Goal: Information Seeking & Learning: Learn about a topic

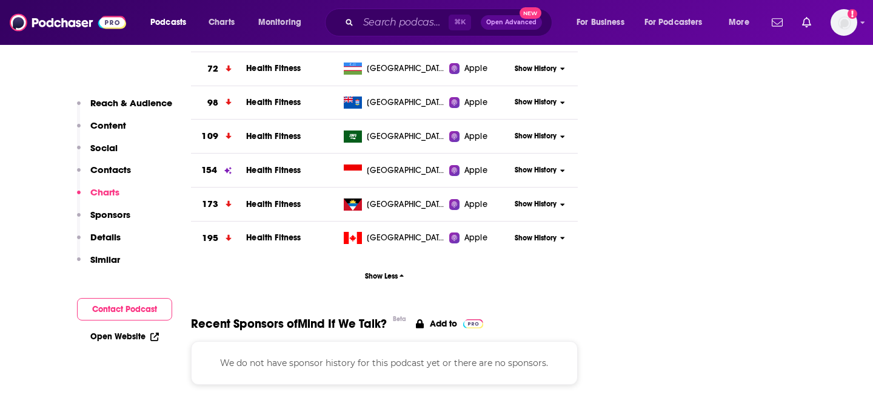
scroll to position [1349, 0]
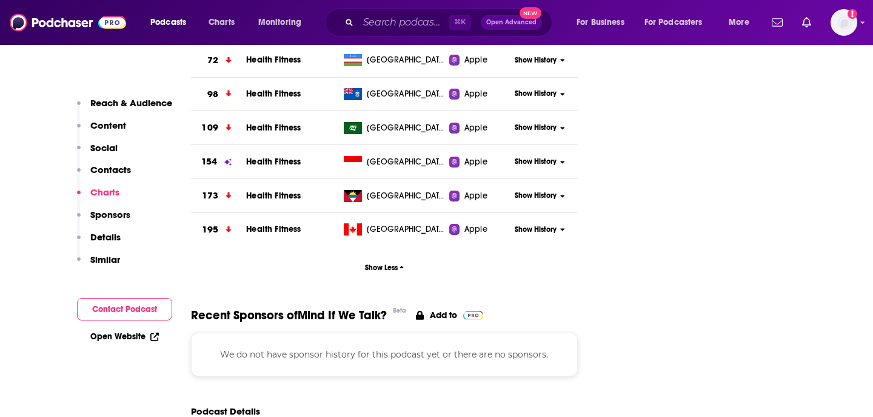
click at [559, 131] on button "Show History" at bounding box center [540, 127] width 58 height 10
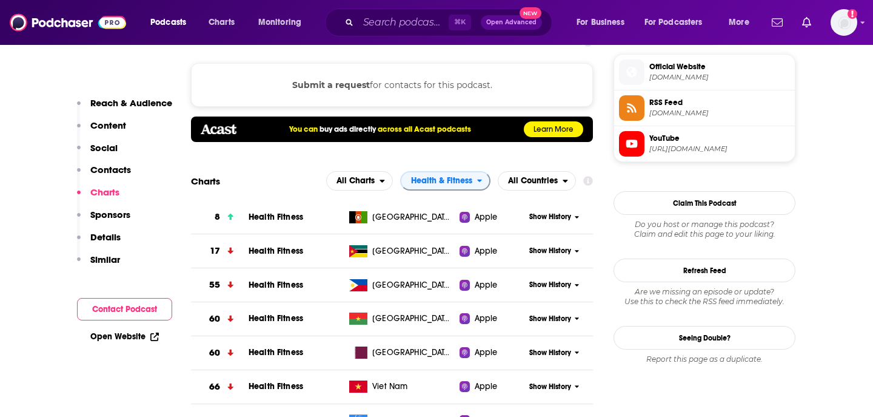
scroll to position [805, 0]
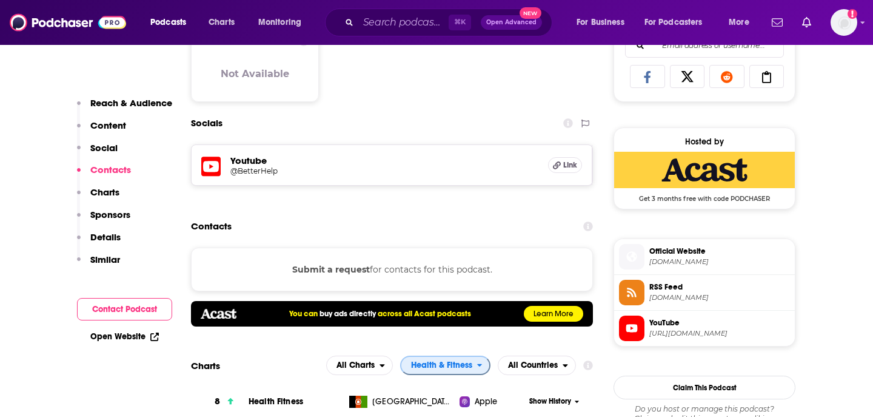
click at [464, 367] on span "Health & Fitness" at bounding box center [441, 365] width 61 height 8
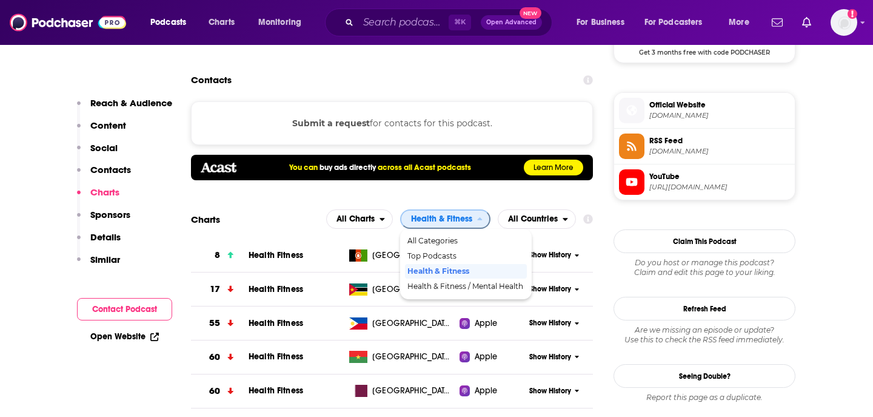
scroll to position [958, 0]
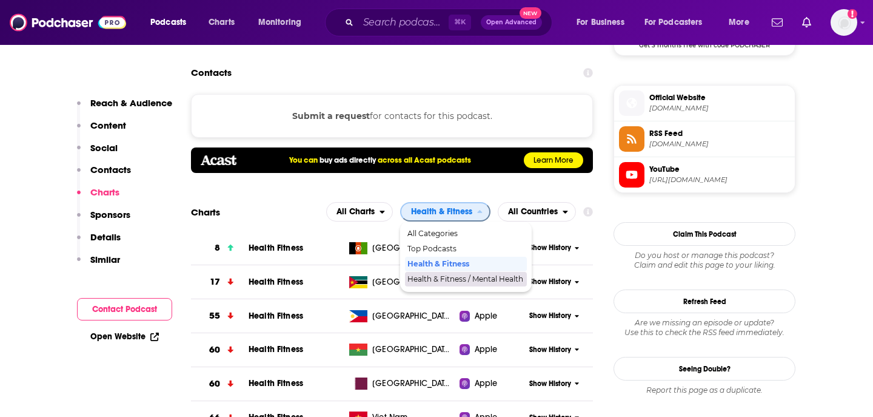
click at [485, 281] on span "Health & Fitness / Mental Health" at bounding box center [465, 278] width 116 height 7
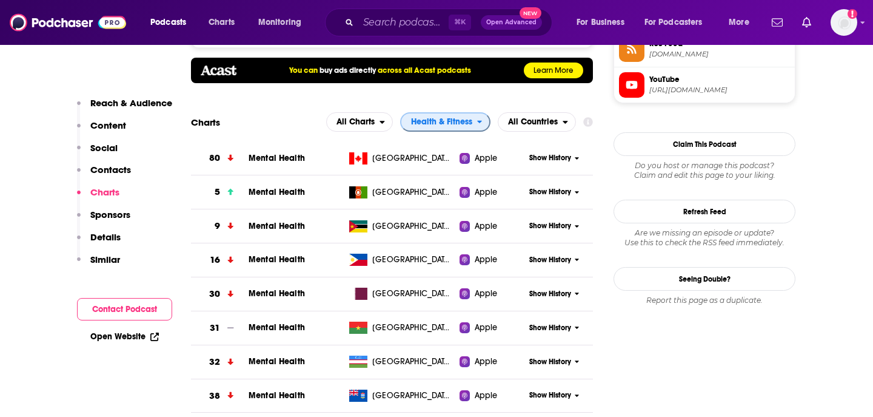
scroll to position [981, 0]
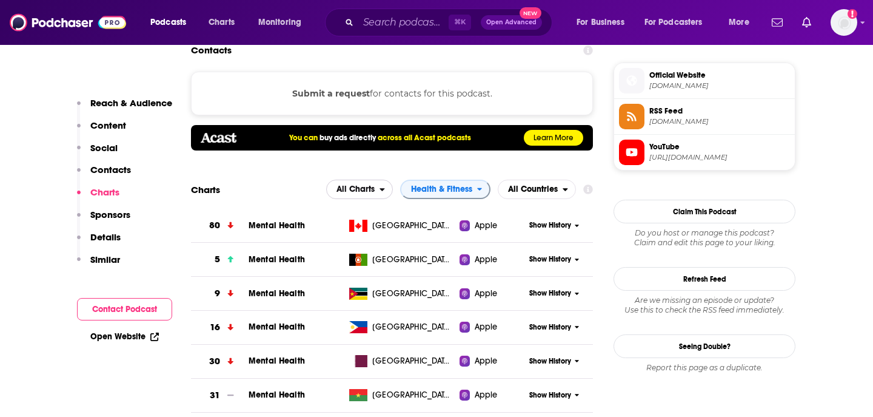
click at [375, 192] on span "All Charts" at bounding box center [356, 189] width 38 height 8
click at [533, 190] on span "All Countries" at bounding box center [533, 189] width 50 height 8
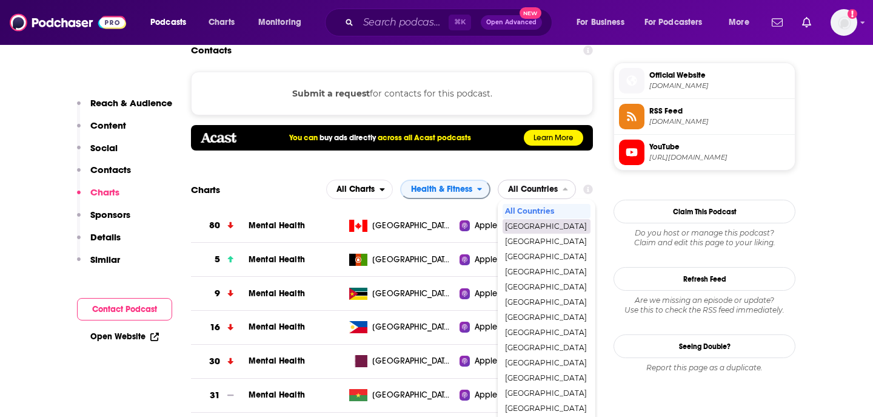
click at [532, 230] on div "[GEOGRAPHIC_DATA]" at bounding box center [547, 226] width 88 height 15
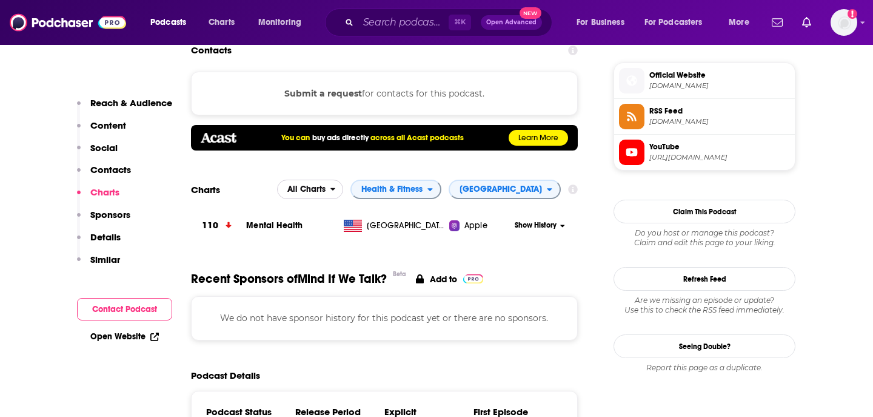
click at [326, 190] on span "All Charts" at bounding box center [306, 189] width 38 height 8
click at [336, 241] on span "Spotify Charts" at bounding box center [310, 241] width 52 height 7
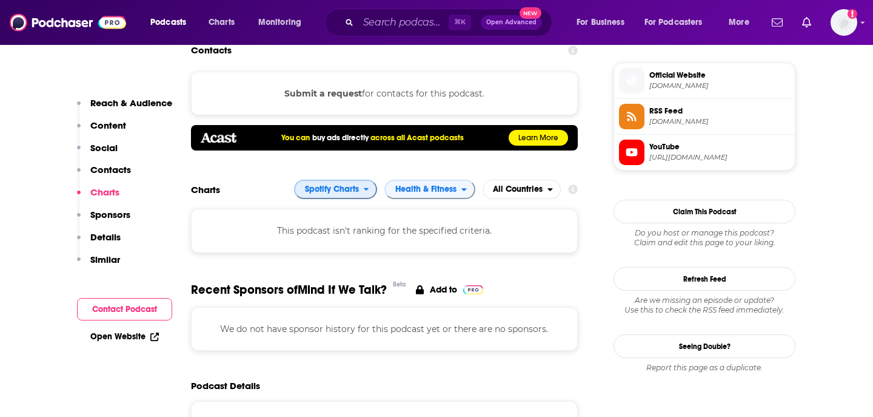
click at [350, 189] on span "Spotify Charts" at bounding box center [332, 189] width 54 height 8
click at [350, 227] on span "Apple Charts" at bounding box center [335, 226] width 68 height 7
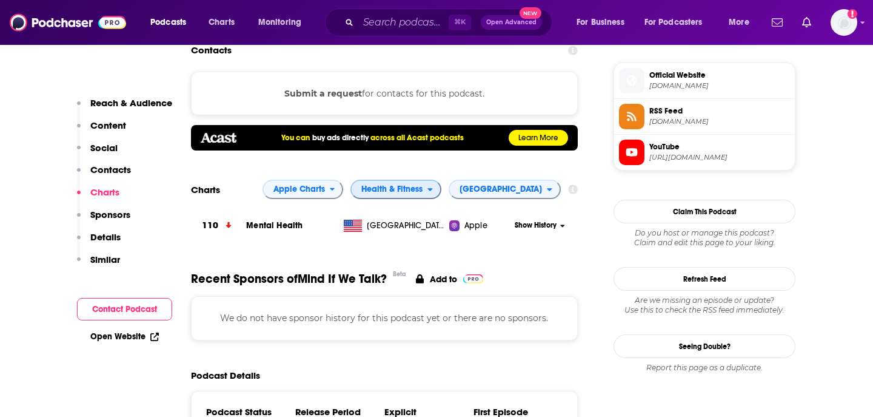
click at [423, 193] on span "Health & Fitness" at bounding box center [391, 189] width 61 height 8
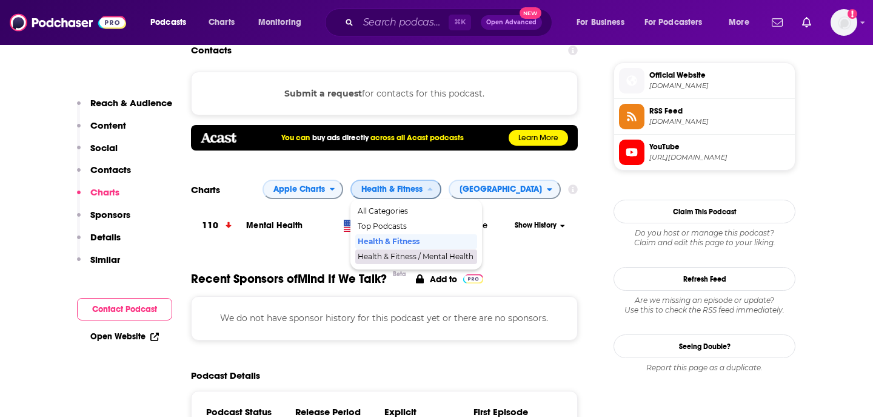
click at [447, 255] on span "Health & Fitness / Mental Health" at bounding box center [416, 256] width 116 height 7
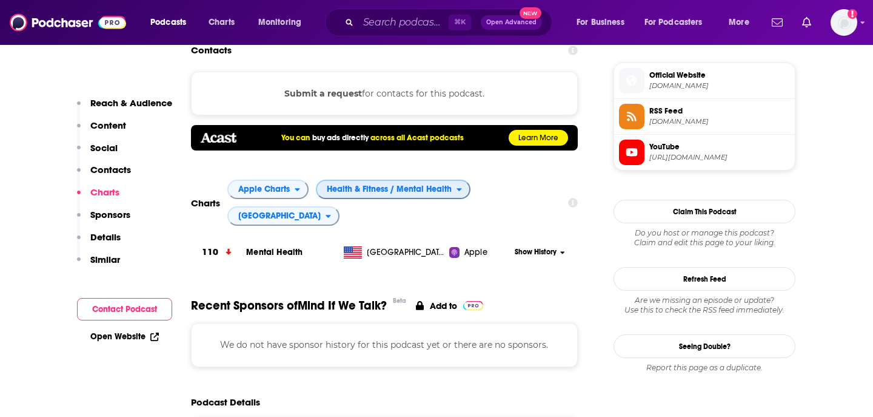
click at [420, 192] on span "Health & Fitness / Mental Health" at bounding box center [389, 189] width 125 height 8
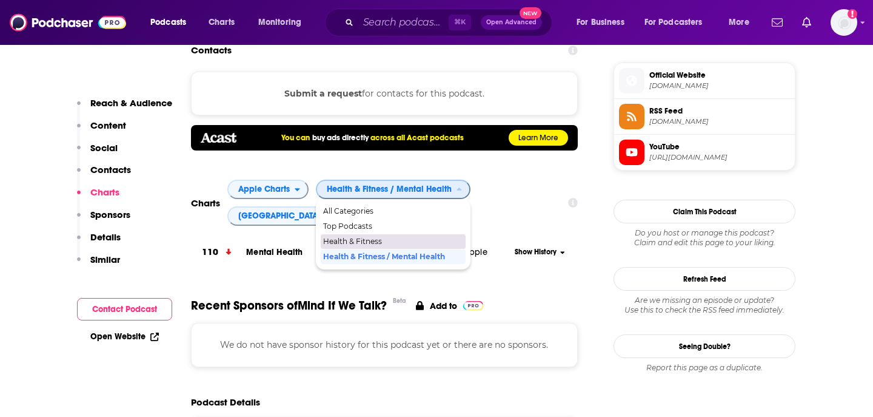
click at [401, 246] on div "Health & Fitness" at bounding box center [393, 241] width 145 height 15
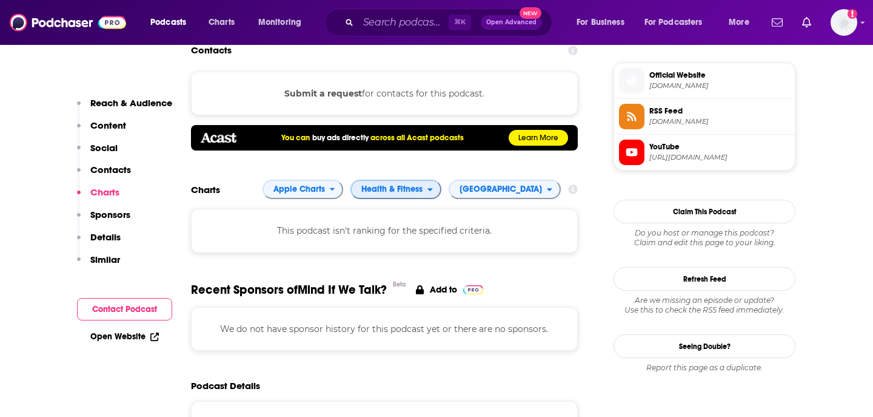
click at [423, 186] on span "Health & Fitness" at bounding box center [391, 189] width 61 height 8
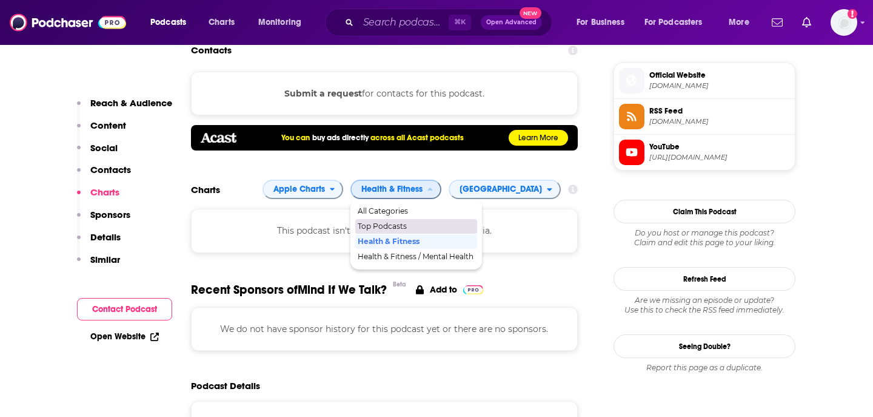
click at [423, 228] on span "Top Podcasts" at bounding box center [416, 226] width 116 height 7
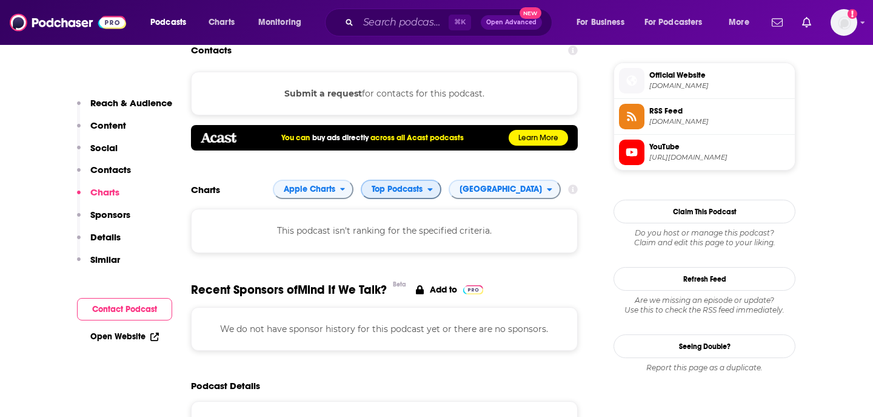
click at [423, 192] on span "Top Podcasts" at bounding box center [397, 189] width 51 height 8
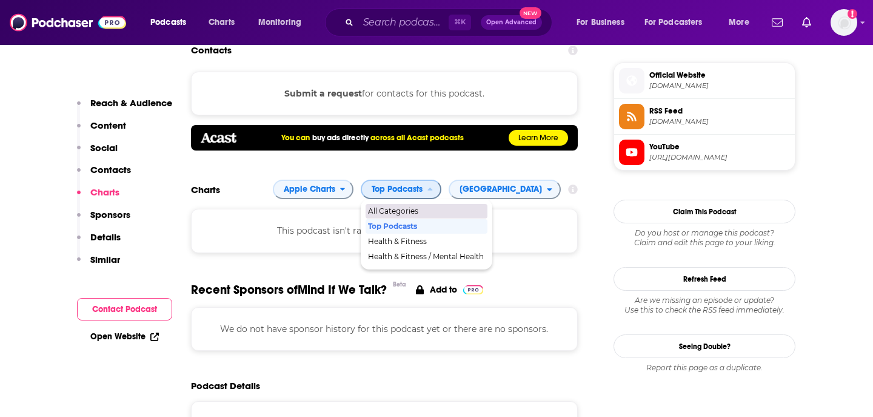
click at [449, 208] on span "All Categories" at bounding box center [426, 210] width 116 height 7
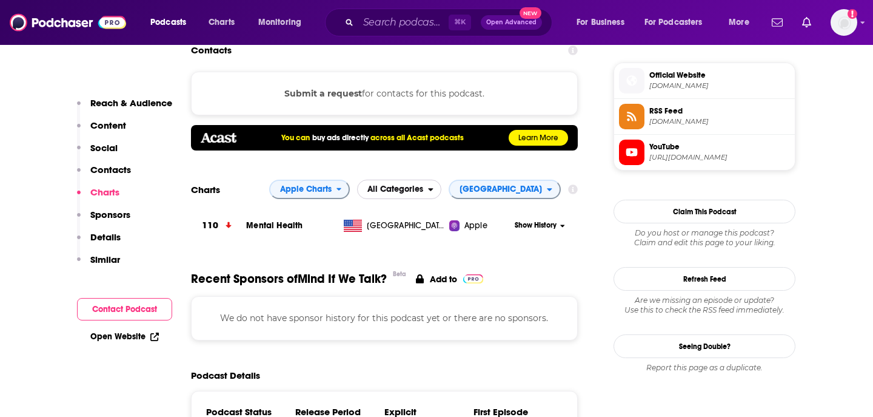
click at [428, 194] on span "All Categories" at bounding box center [393, 189] width 70 height 21
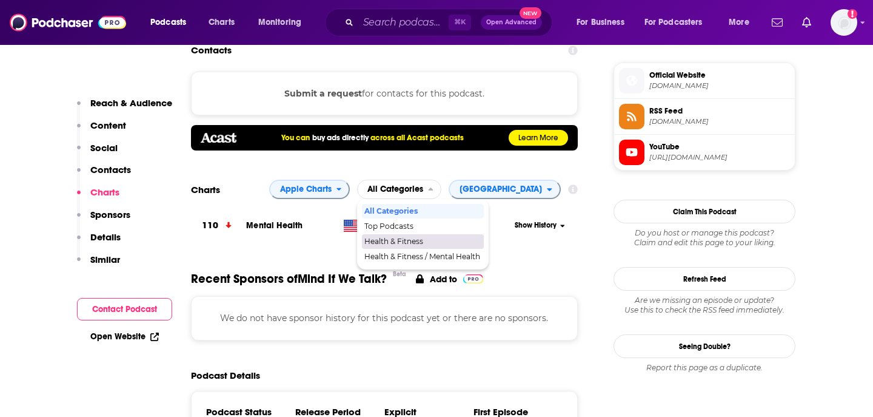
click at [562, 227] on icon at bounding box center [563, 225] width 4 height 2
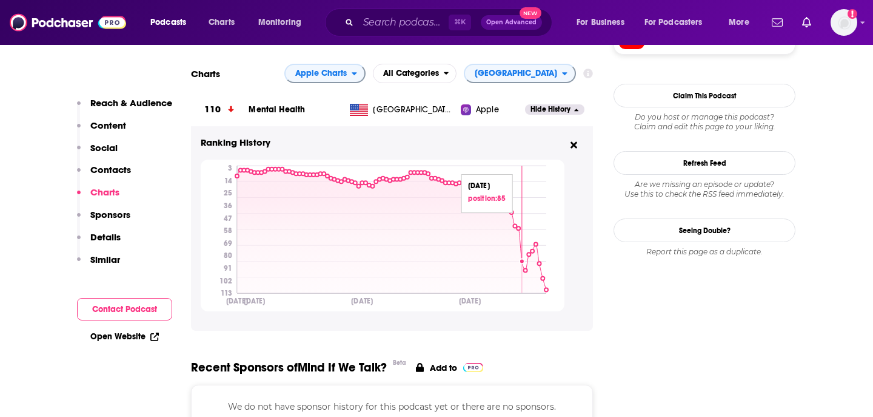
scroll to position [1098, 0]
